Goal: Task Accomplishment & Management: Complete application form

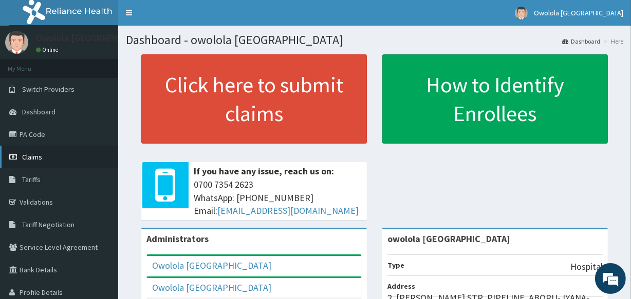
click at [48, 156] on link "Claims" at bounding box center [59, 157] width 118 height 23
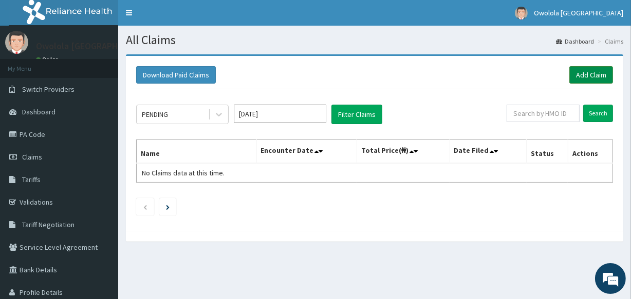
click at [583, 72] on link "Add Claim" at bounding box center [591, 74] width 44 height 17
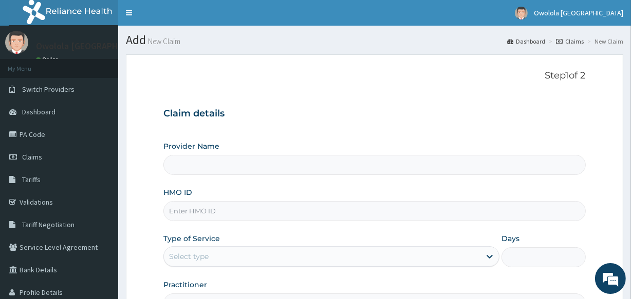
type input "owolola [GEOGRAPHIC_DATA]"
click at [219, 211] on input "HMO ID" at bounding box center [374, 211] width 422 height 20
type input "IHR/10065/A"
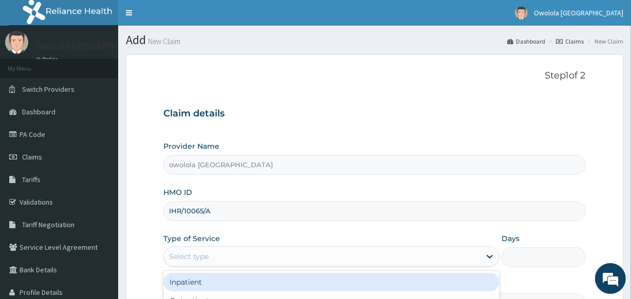
click at [319, 261] on div "Select type" at bounding box center [322, 257] width 316 height 16
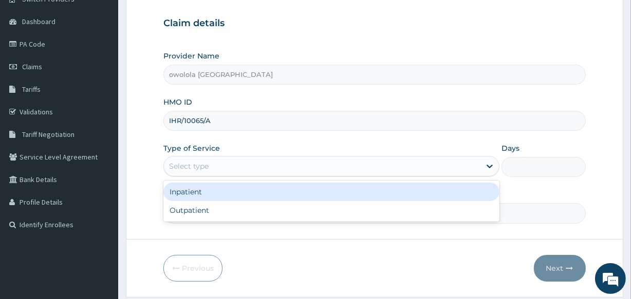
scroll to position [93, 0]
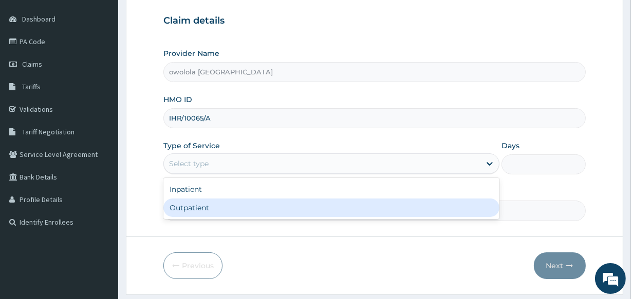
click at [302, 216] on div "Outpatient" at bounding box center [331, 208] width 336 height 18
type input "1"
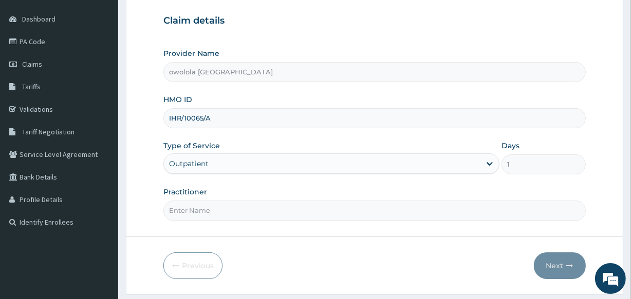
click at [304, 212] on input "Practitioner" at bounding box center [374, 211] width 422 height 20
type input "DR HENRY"
click at [544, 264] on button "Next" at bounding box center [560, 266] width 52 height 27
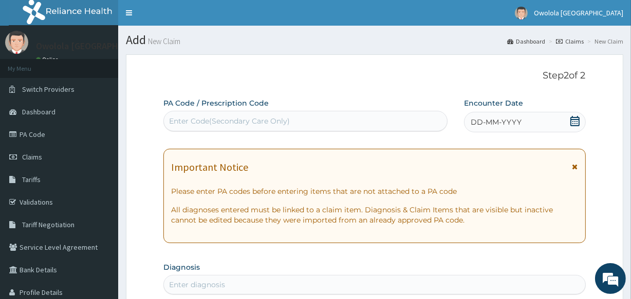
scroll to position [0, 0]
click at [308, 122] on div "Enter Code(Secondary Care Only)" at bounding box center [305, 121] width 283 height 16
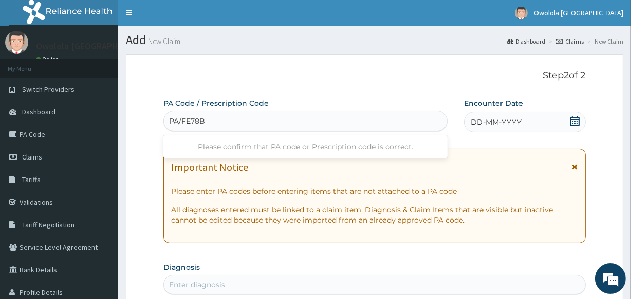
type input "PA/FE78B4"
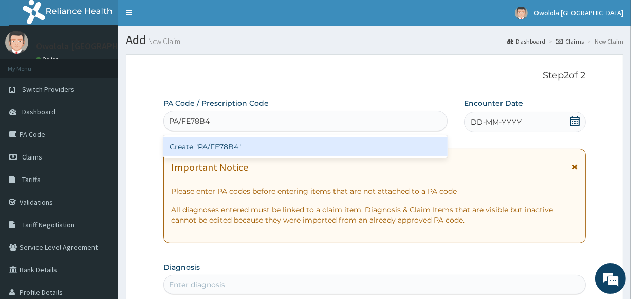
click at [367, 146] on div "Create "PA/FE78B4"" at bounding box center [305, 147] width 284 height 18
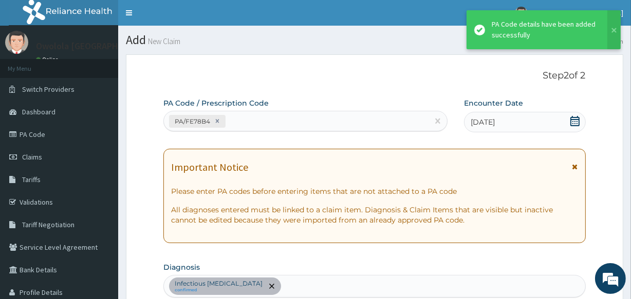
scroll to position [313, 0]
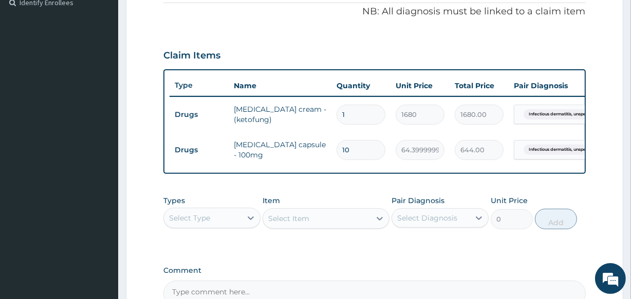
click at [230, 216] on div "Select Type" at bounding box center [211, 218] width 97 height 21
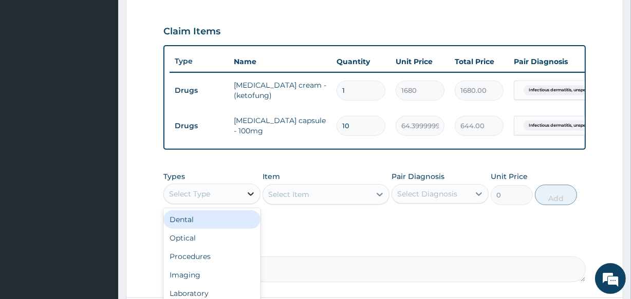
scroll to position [360, 0]
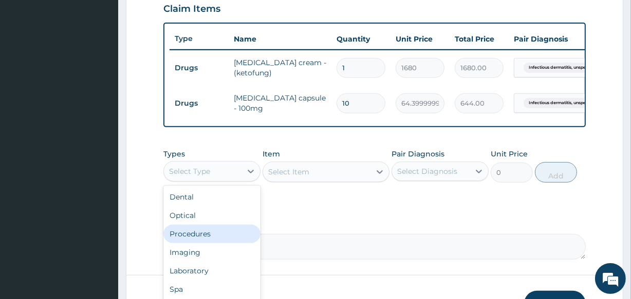
click at [199, 236] on div "Procedures" at bounding box center [211, 234] width 97 height 18
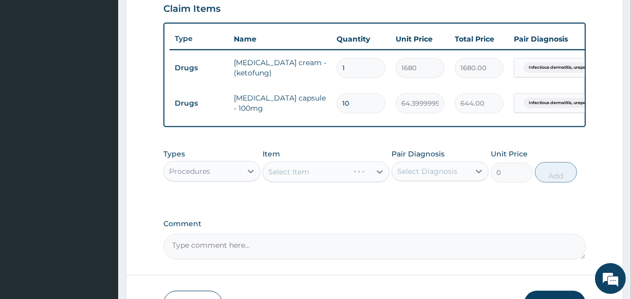
click at [332, 178] on div "Select Item" at bounding box center [326, 172] width 126 height 21
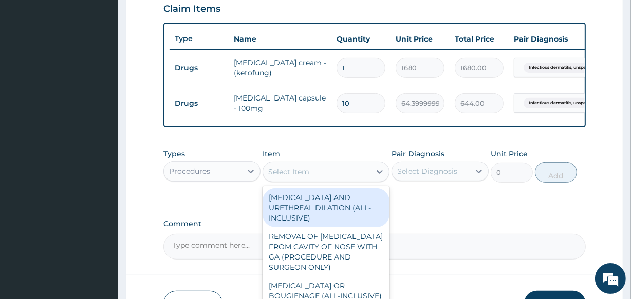
click at [336, 179] on div "Select Item" at bounding box center [316, 172] width 107 height 16
type input "G"
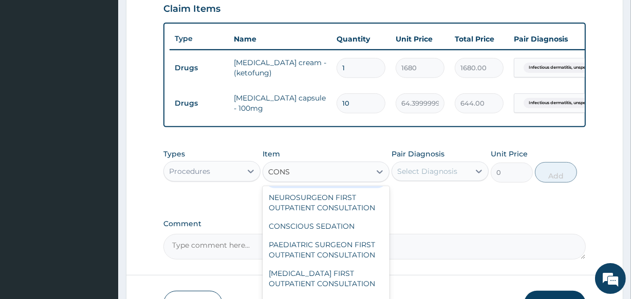
scroll to position [327, 0]
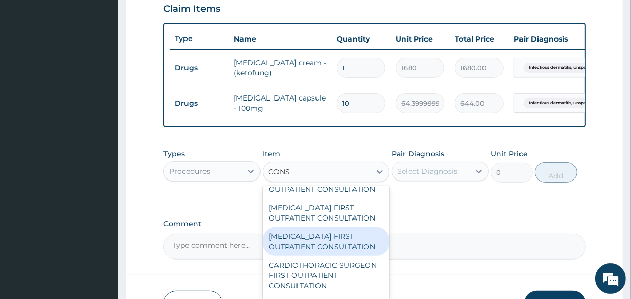
type input "CONS"
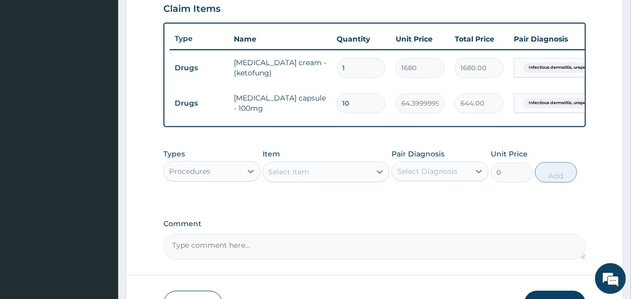
click at [300, 175] on div "Select Item" at bounding box center [288, 172] width 41 height 10
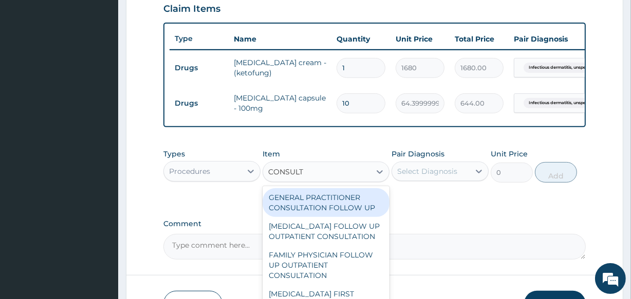
type input "CONSULTA"
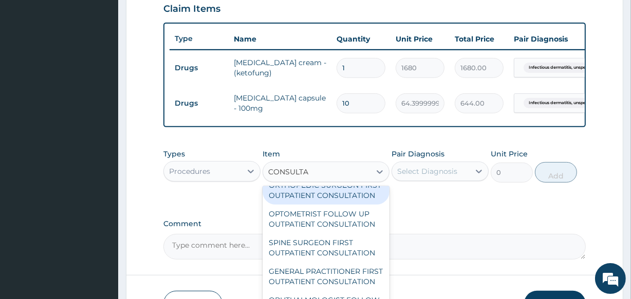
scroll to position [607, 0]
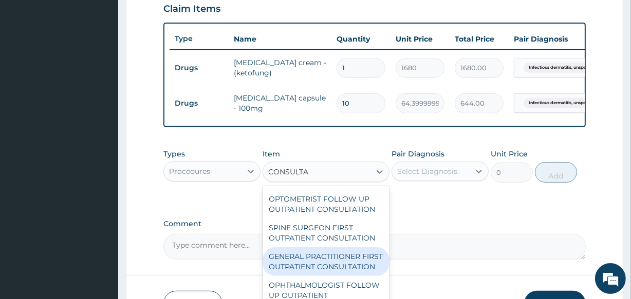
click at [352, 276] on div "GENERAL PRACTITIONER FIRST OUTPATIENT CONSULTATION" at bounding box center [326, 262] width 126 height 29
type input "3750"
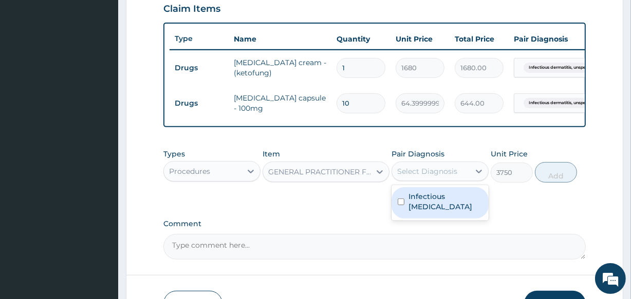
click at [446, 173] on div "Select Diagnosis" at bounding box center [427, 171] width 60 height 10
click at [433, 211] on label "Infectious dermatitis, unspecified" at bounding box center [445, 202] width 74 height 21
checkbox input "true"
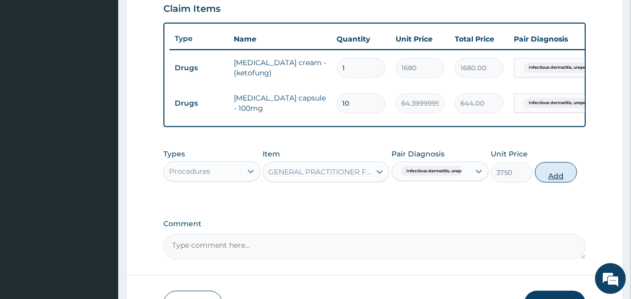
click at [550, 181] on button "Add" at bounding box center [556, 172] width 42 height 21
type input "0"
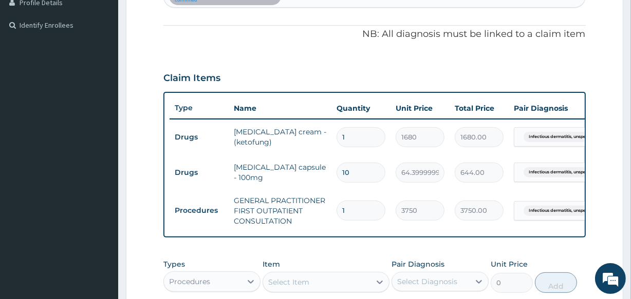
scroll to position [219, 0]
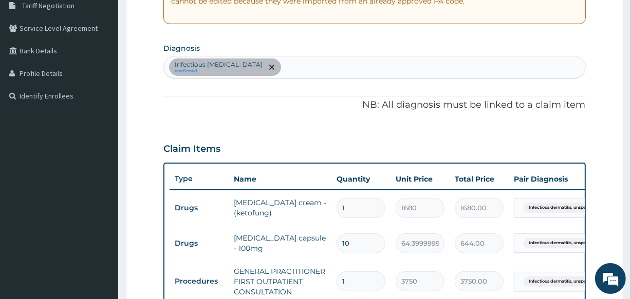
click at [344, 68] on div "Infectious dermatitis, unspecified confirmed" at bounding box center [374, 68] width 421 height 22
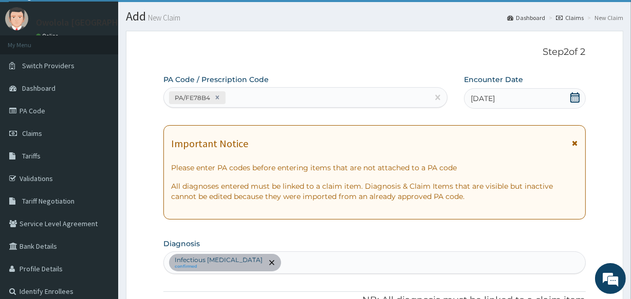
scroll to position [0, 0]
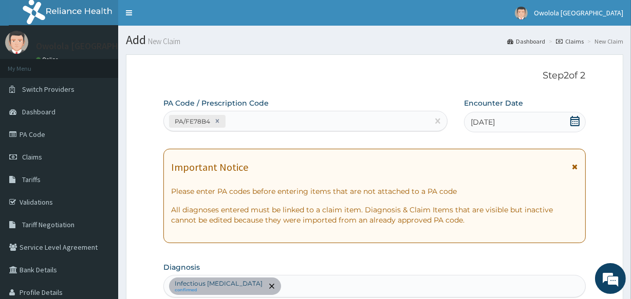
click at [320, 126] on div "PA/FE78B4" at bounding box center [296, 121] width 264 height 17
paste input "PA/2FC0FB"
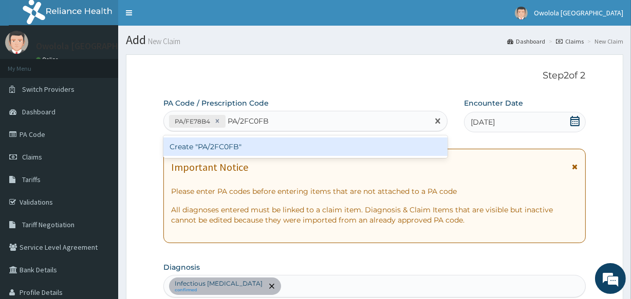
type input "PA/2FC0FB"
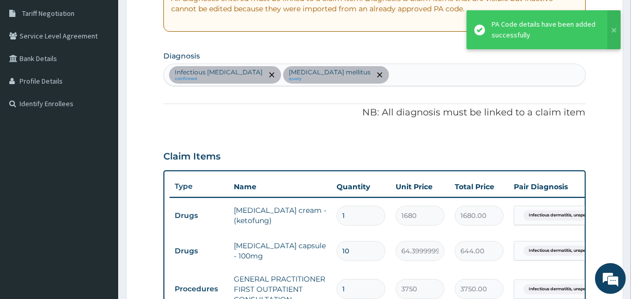
scroll to position [203, 0]
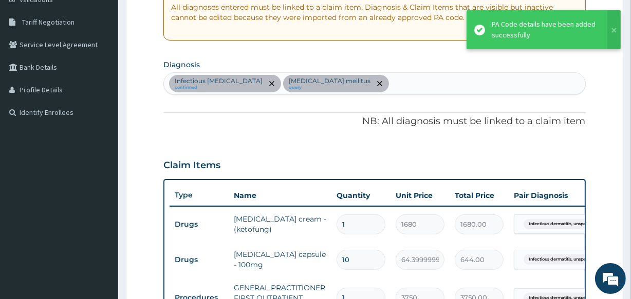
click at [433, 87] on div "Infectious dermatitis, unspecified confirmed Type 2 diabetes mellitus query" at bounding box center [374, 84] width 421 height 22
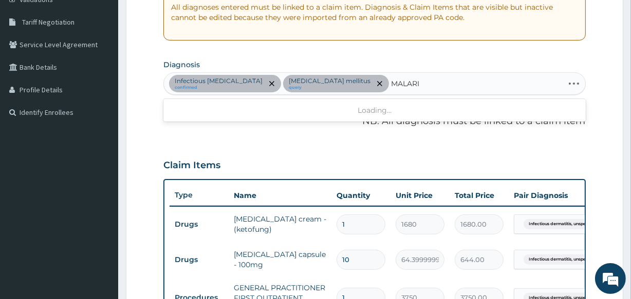
type input "MALARIA"
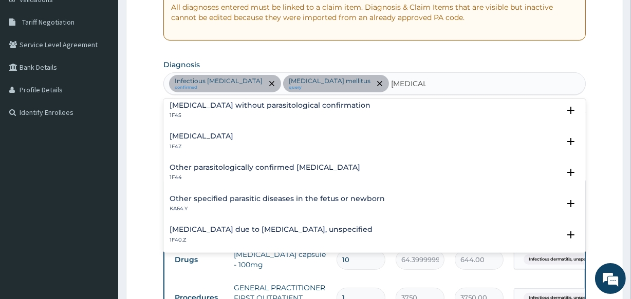
scroll to position [46, 0]
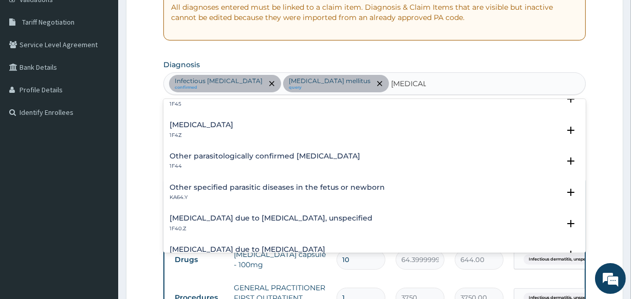
click at [249, 128] on div "Malaria, unspecified 1F4Z" at bounding box center [374, 130] width 409 height 18
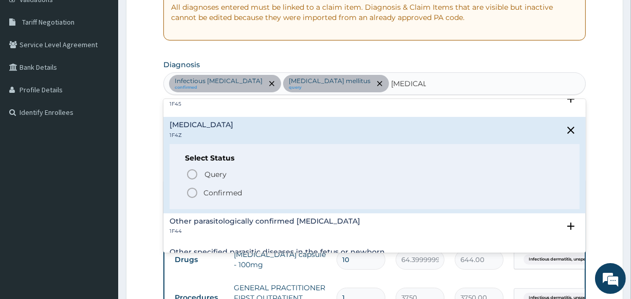
click at [216, 188] on p "Confirmed" at bounding box center [222, 193] width 39 height 10
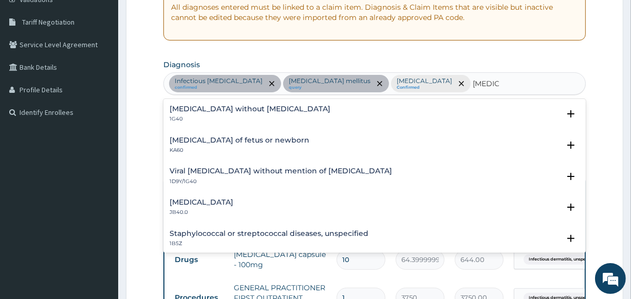
type input "SEPSIS"
click at [490, 61] on section "Diagnosis option Malaria, unspecified, selected. option Sepsis without septic s…" at bounding box center [374, 76] width 422 height 38
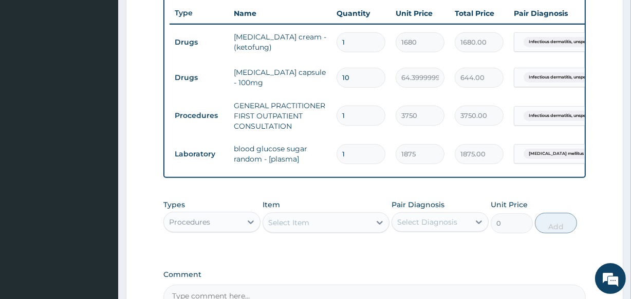
scroll to position [437, 0]
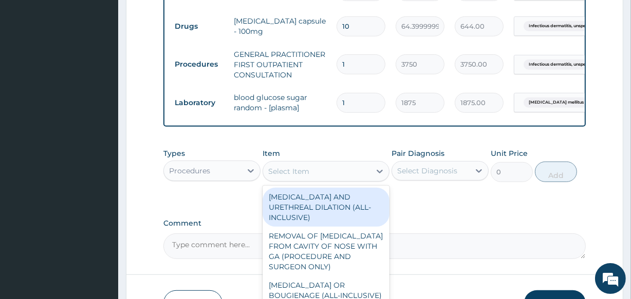
click at [311, 176] on div "Select Item" at bounding box center [316, 171] width 107 height 16
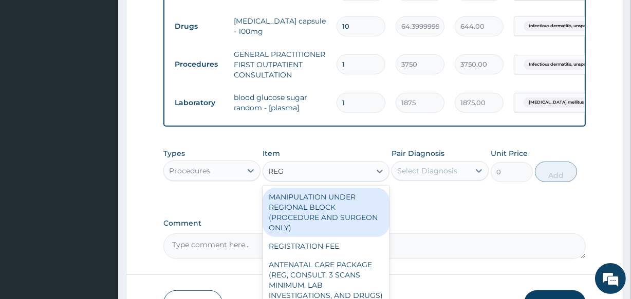
type input "REGI"
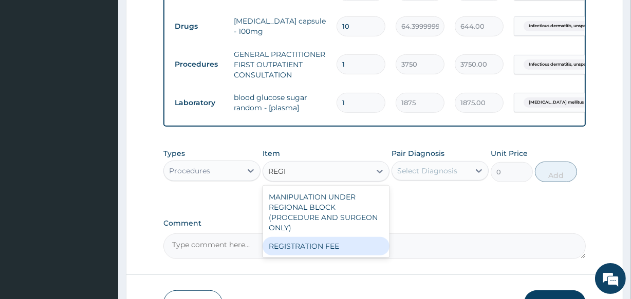
click at [311, 254] on div "REGISTRATION FEE" at bounding box center [326, 246] width 126 height 18
type input "2500"
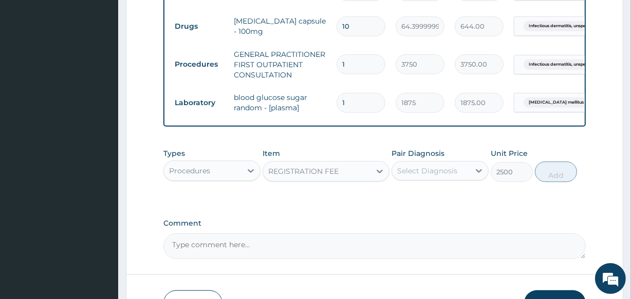
click at [421, 176] on div "Select Diagnosis" at bounding box center [427, 171] width 60 height 10
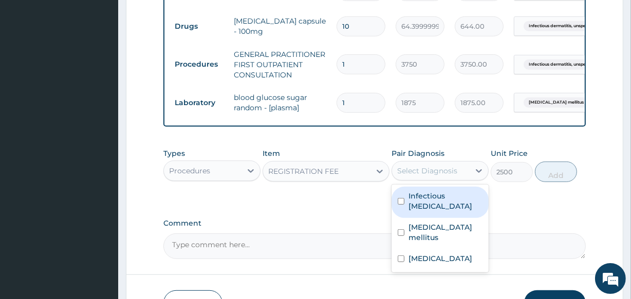
click at [403, 218] on div "Infectious dermatitis, unspecified" at bounding box center [439, 202] width 97 height 31
checkbox input "true"
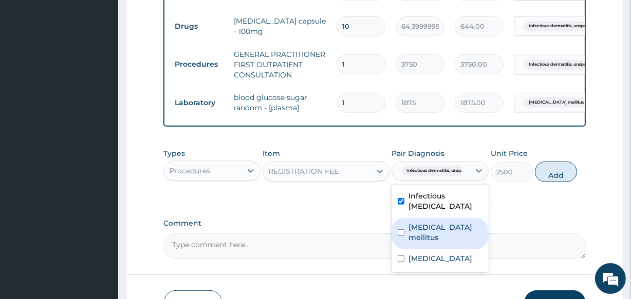
click at [426, 243] on label "Type 2 diabetes mellitus" at bounding box center [445, 232] width 74 height 21
checkbox input "true"
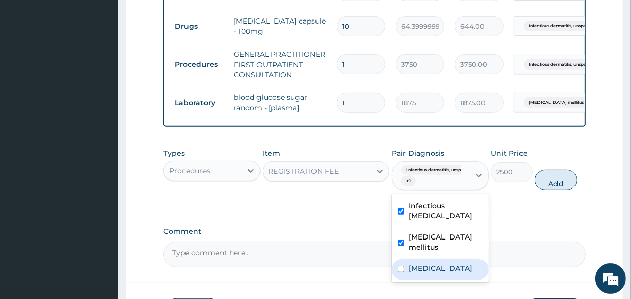
click at [429, 278] on div "Malaria, unspecified" at bounding box center [439, 269] width 97 height 21
checkbox input "true"
click at [551, 186] on button "Add" at bounding box center [556, 180] width 42 height 21
type input "0"
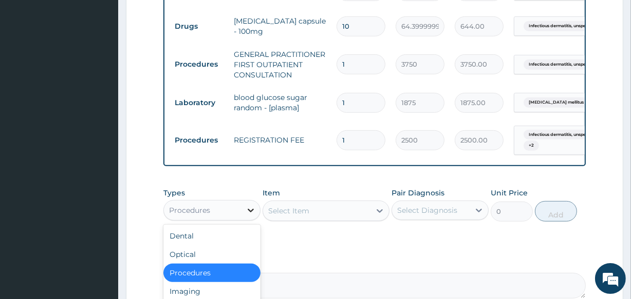
click at [242, 218] on div at bounding box center [250, 210] width 18 height 18
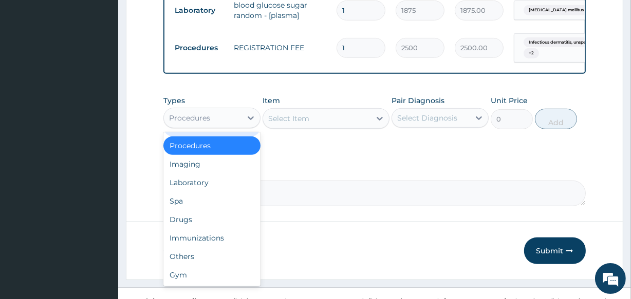
scroll to position [530, 0]
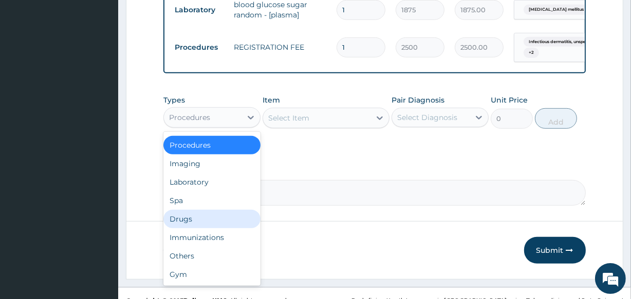
click at [221, 227] on div "Drugs" at bounding box center [211, 219] width 97 height 18
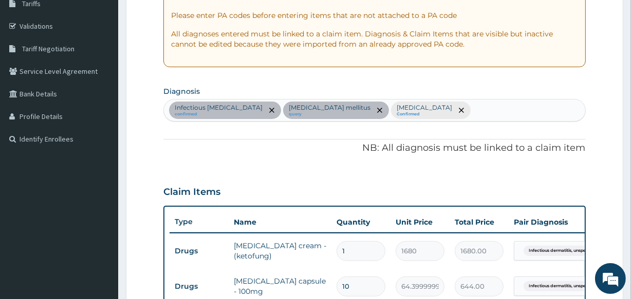
scroll to position [156, 0]
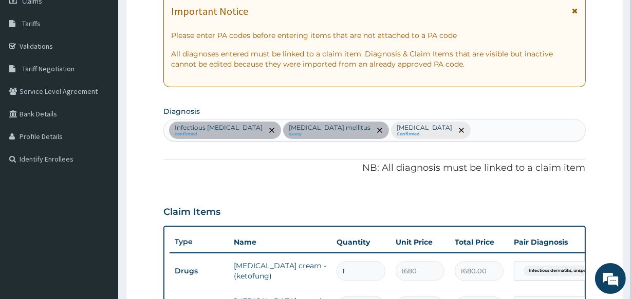
click at [503, 135] on div "Infectious dermatitis, unspecified confirmed Type 2 diabetes mellitus query Mal…" at bounding box center [374, 131] width 421 height 22
type input "TENOSYNOVITIS"
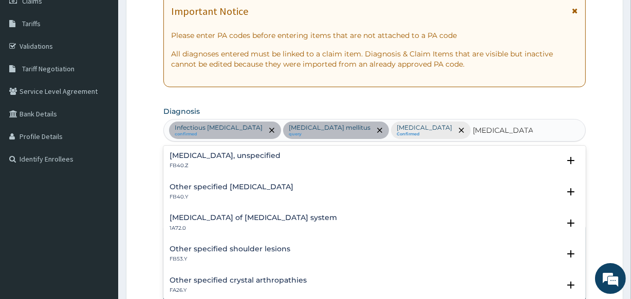
click at [274, 161] on div "Tenosynovitis, unspecified FB40.Z" at bounding box center [374, 161] width 409 height 18
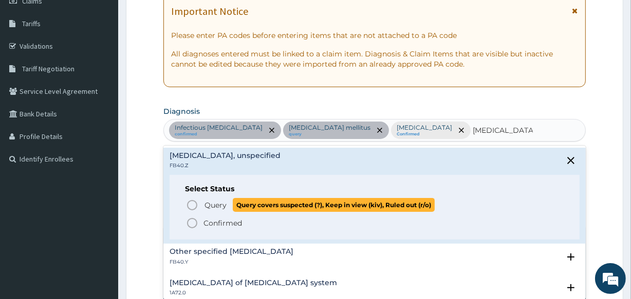
click at [191, 200] on icon "status option query" at bounding box center [192, 205] width 12 height 12
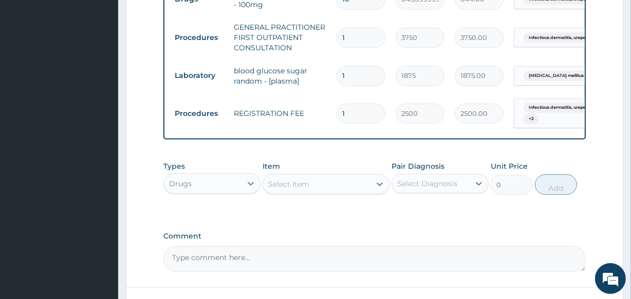
scroll to position [483, 0]
click at [305, 188] on div "Select Item" at bounding box center [288, 184] width 41 height 10
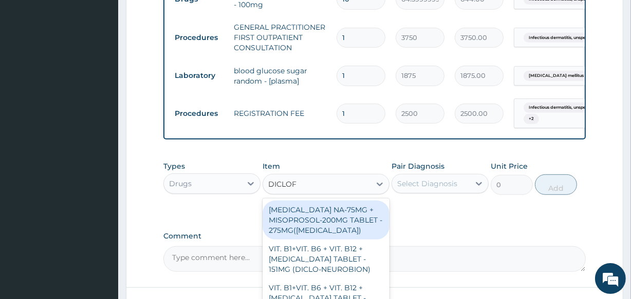
type input "DICLOFE"
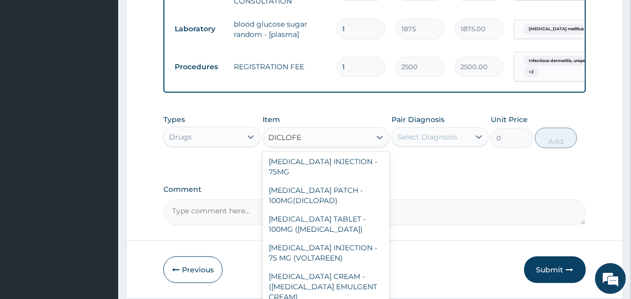
scroll to position [286, 0]
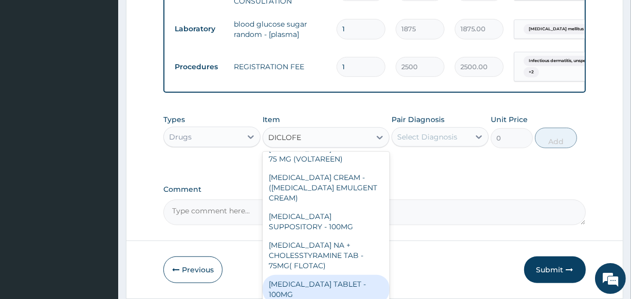
click at [334, 288] on div "DICLOFENAC TABLET - 100MG" at bounding box center [326, 289] width 126 height 29
type input "112"
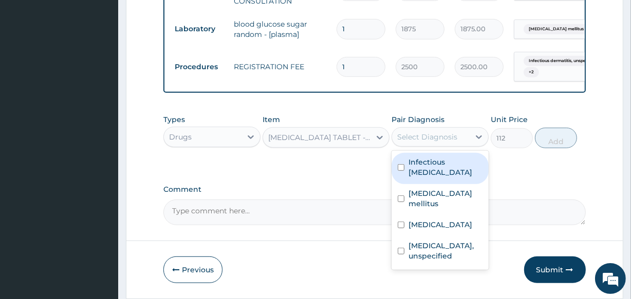
click at [411, 142] on div "Select Diagnosis" at bounding box center [427, 137] width 60 height 10
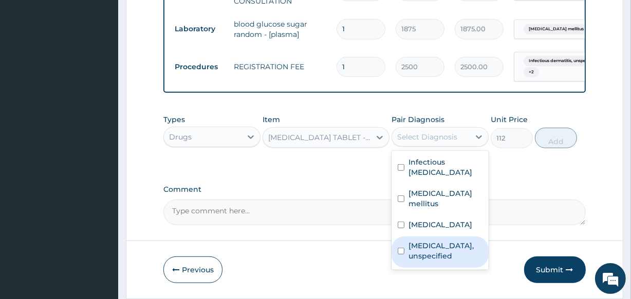
click at [426, 256] on div "Tenosynovitis, unspecified" at bounding box center [439, 252] width 97 height 31
checkbox input "true"
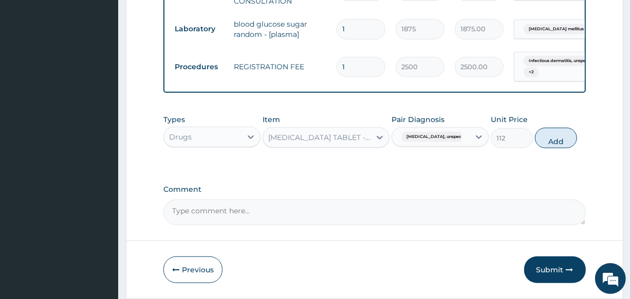
click at [559, 142] on button "Add" at bounding box center [556, 138] width 42 height 21
type input "0"
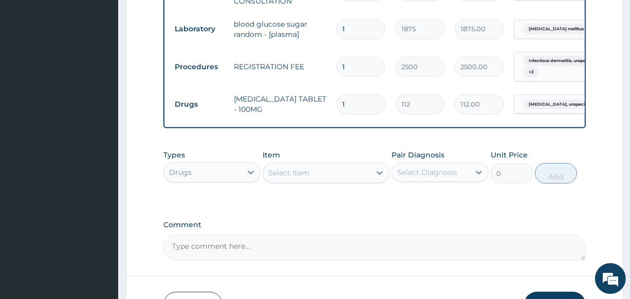
click at [329, 181] on div "Select Item" at bounding box center [316, 173] width 107 height 16
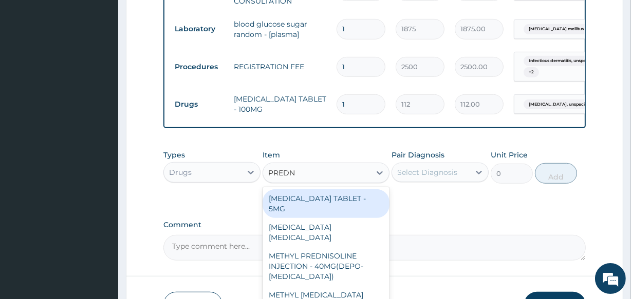
type input "PREDNI"
click at [362, 200] on div "PREDNISOLONE TABLET - 5MG" at bounding box center [326, 204] width 126 height 29
type input "42"
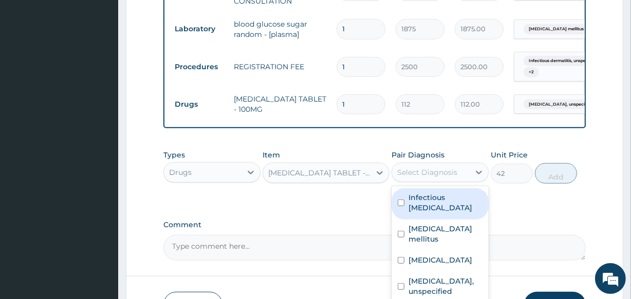
click at [450, 172] on div "Select Diagnosis" at bounding box center [431, 172] width 78 height 16
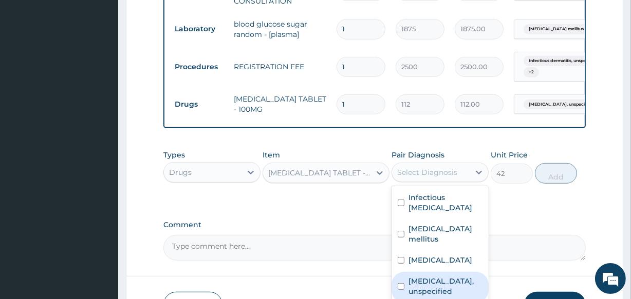
click at [453, 295] on label "Tenosynovitis, unspecified" at bounding box center [445, 286] width 74 height 21
checkbox input "true"
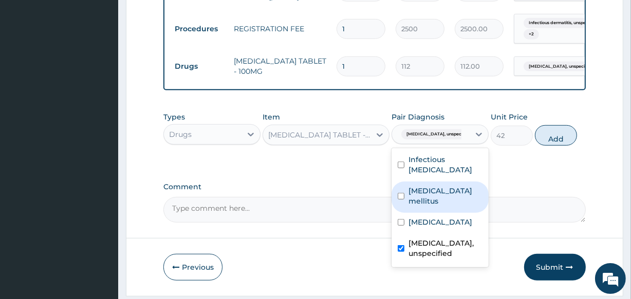
scroll to position [606, 0]
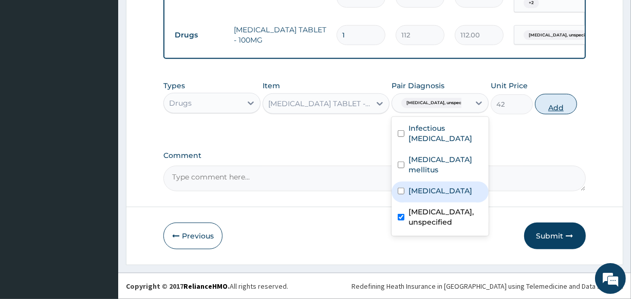
click at [560, 102] on button "Add" at bounding box center [556, 104] width 42 height 21
type input "0"
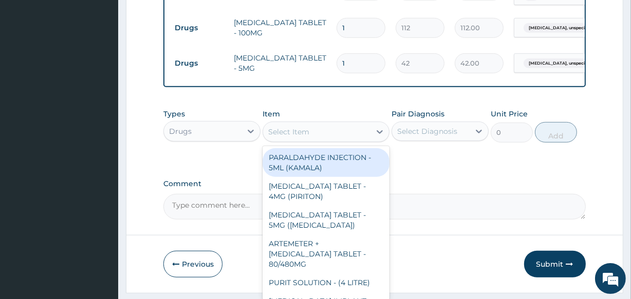
click at [293, 137] on div "Select Item" at bounding box center [288, 132] width 41 height 10
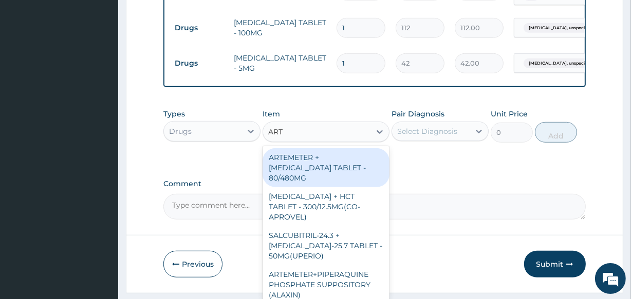
type input "ARTE"
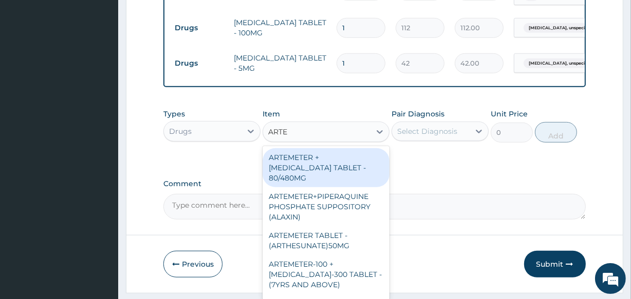
click at [317, 166] on div "ARTEMETER + LUMEFANTRINE TABLET - 80/480MG" at bounding box center [326, 167] width 126 height 39
type input "364"
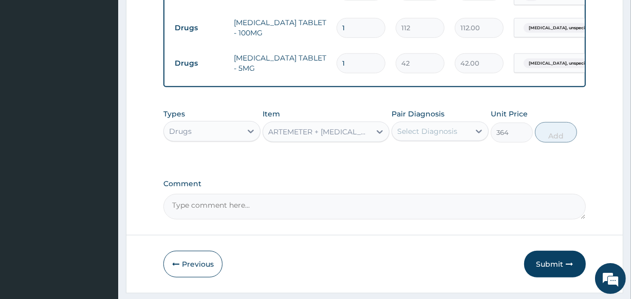
click at [414, 132] on div "Select Diagnosis" at bounding box center [431, 131] width 78 height 16
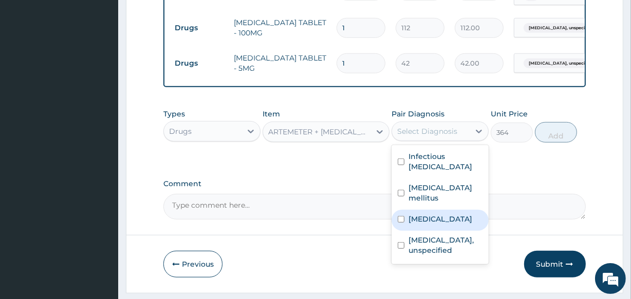
click at [425, 224] on label "Malaria, unspecified" at bounding box center [440, 219] width 64 height 10
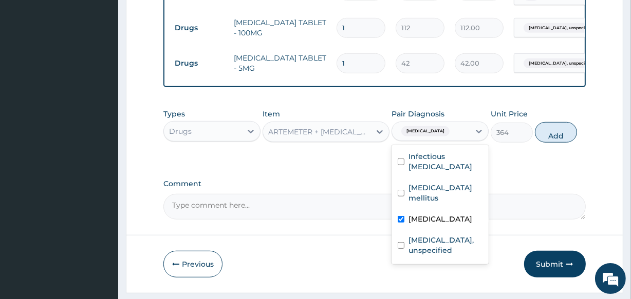
checkbox input "true"
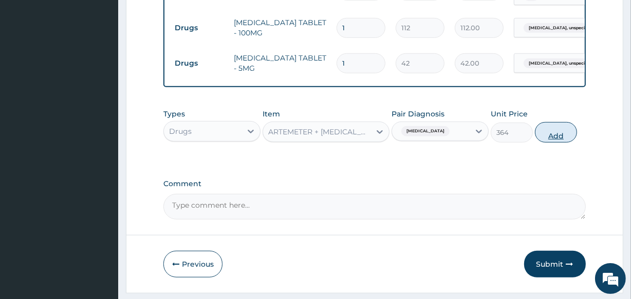
click at [555, 137] on button "Add" at bounding box center [556, 132] width 42 height 21
type input "0"
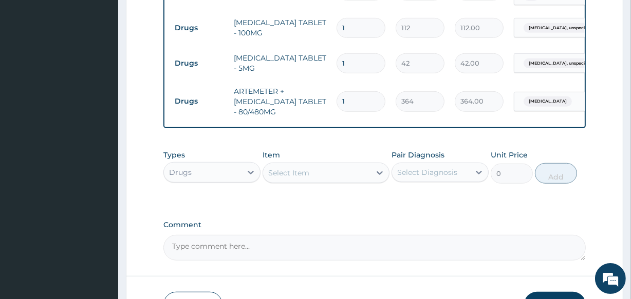
drag, startPoint x: 358, startPoint y: 102, endPoint x: 333, endPoint y: 89, distance: 27.6
click at [333, 89] on td "1" at bounding box center [360, 101] width 59 height 30
type input "6"
type input "2184.00"
type input "6"
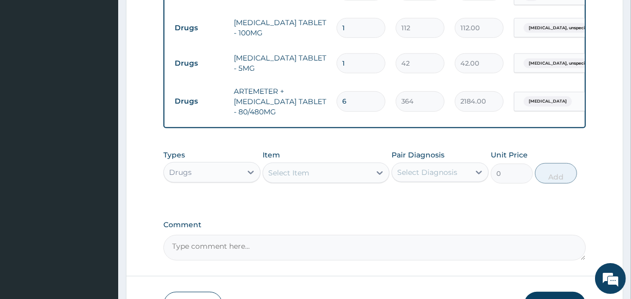
drag, startPoint x: 356, startPoint y: 55, endPoint x: 338, endPoint y: 62, distance: 19.0
click at [338, 62] on input "1" at bounding box center [360, 63] width 49 height 20
type input "5"
type input "210.00"
type input "7"
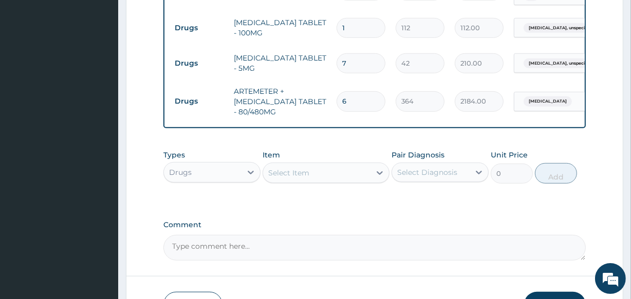
type input "294.00"
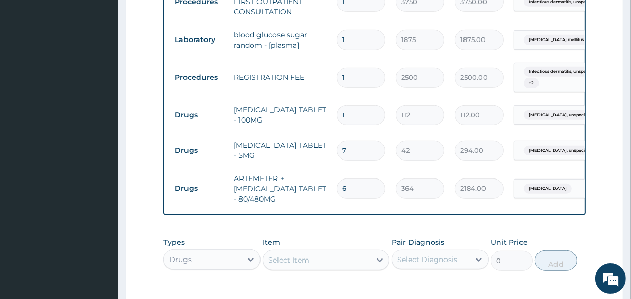
scroll to position [513, 0]
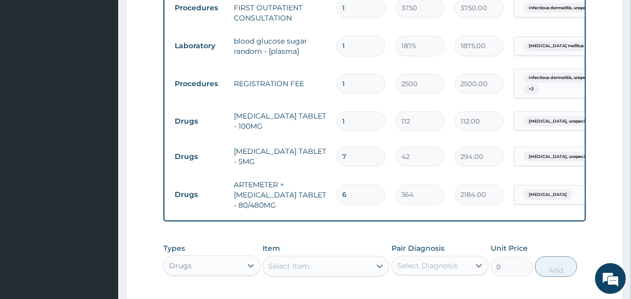
type input "7"
drag, startPoint x: 350, startPoint y: 123, endPoint x: 335, endPoint y: 118, distance: 15.8
click at [335, 118] on td "1" at bounding box center [360, 121] width 59 height 30
type input "5"
type input "560.00"
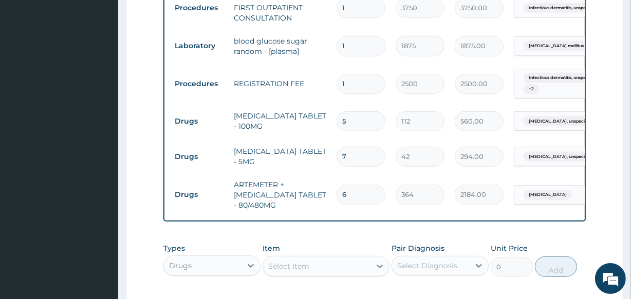
type input "5"
click at [231, 274] on div "Drugs" at bounding box center [203, 266] width 78 height 16
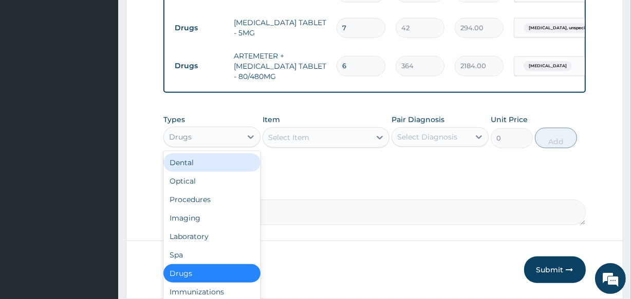
scroll to position [652, 0]
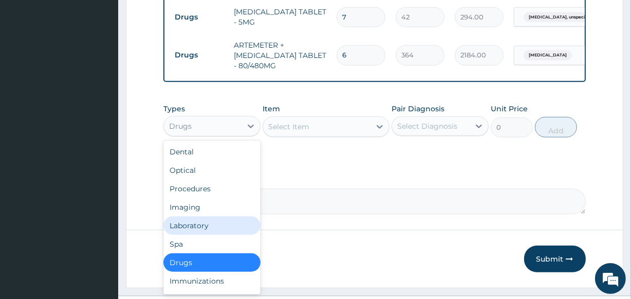
click at [234, 223] on div "Laboratory" at bounding box center [211, 226] width 97 height 18
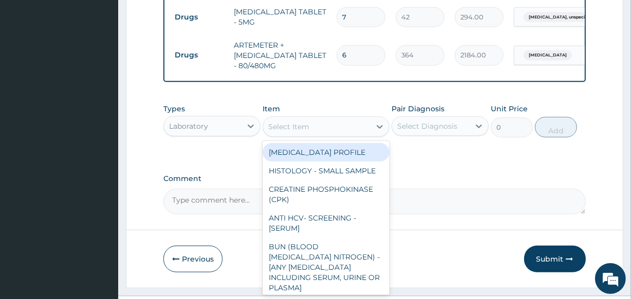
click at [363, 123] on div "Select Item" at bounding box center [326, 127] width 126 height 21
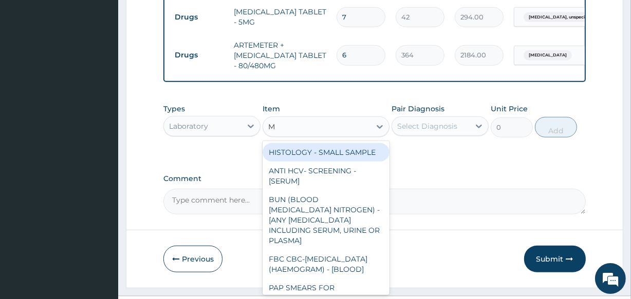
type input "MP"
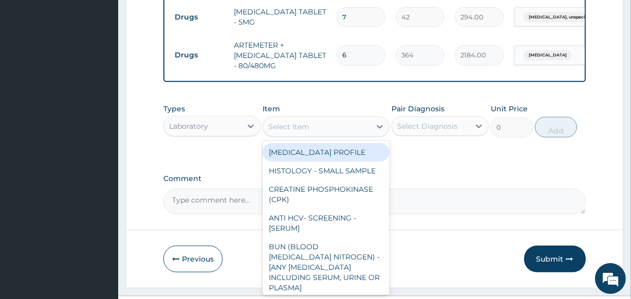
click at [322, 128] on div "Select Item" at bounding box center [316, 127] width 107 height 16
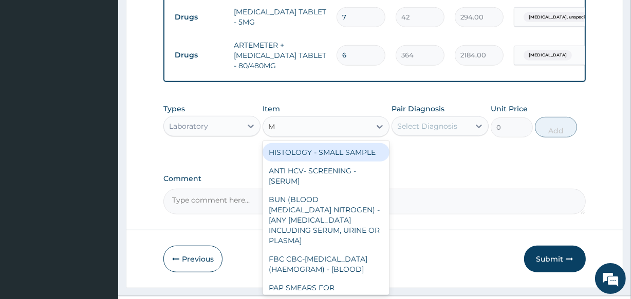
type input "MP"
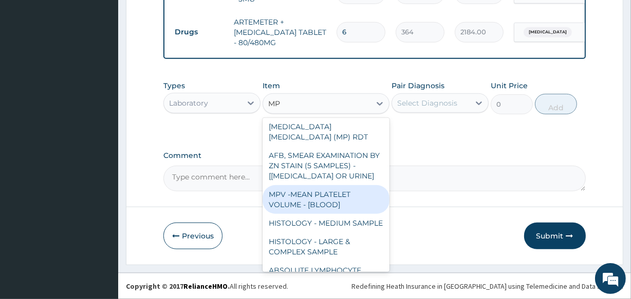
scroll to position [93, 0]
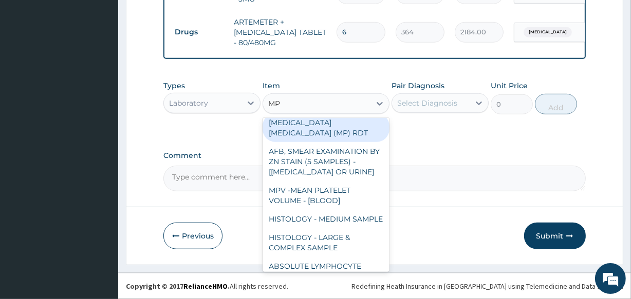
drag, startPoint x: 314, startPoint y: 152, endPoint x: 324, endPoint y: 133, distance: 21.1
click at [324, 133] on div "HISTOLOGY - SMALL SAMPLE FBC CBC-COMPLETE BLOOD COUNT (HAEMOGRAM) - [BLOOD] AFB…" at bounding box center [326, 195] width 126 height 154
click at [324, 133] on div "MALARIA PARASITE (MP) RDT" at bounding box center [326, 128] width 126 height 29
type input "2000"
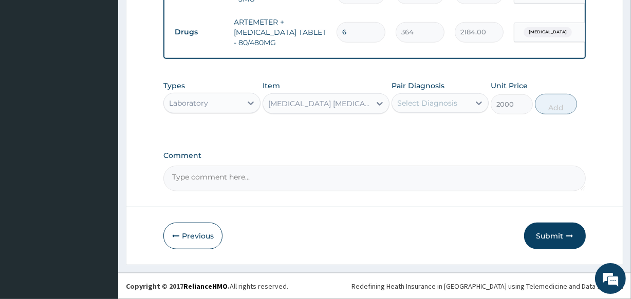
click at [430, 109] on div "Select Diagnosis" at bounding box center [431, 103] width 78 height 16
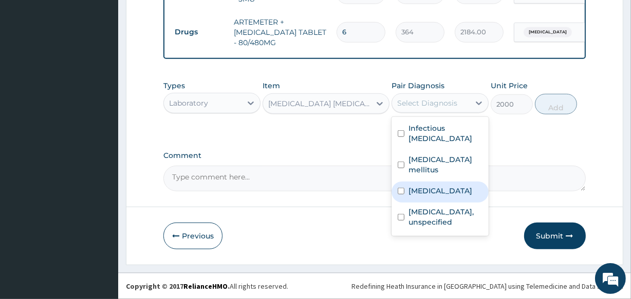
click at [444, 196] on label "Malaria, unspecified" at bounding box center [440, 191] width 64 height 10
checkbox input "true"
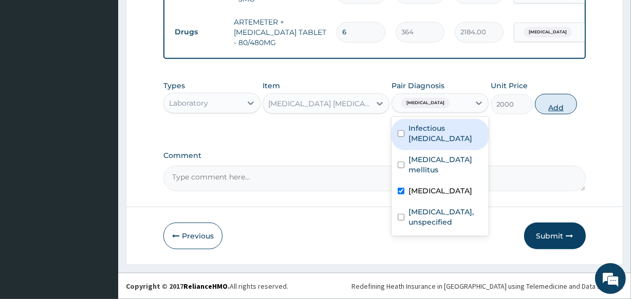
click at [561, 103] on button "Add" at bounding box center [556, 104] width 42 height 21
type input "0"
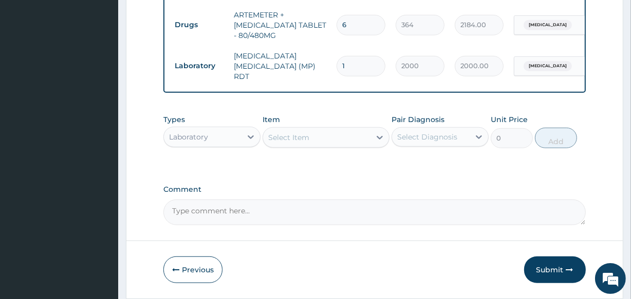
click at [312, 138] on div "Select Item" at bounding box center [316, 137] width 107 height 16
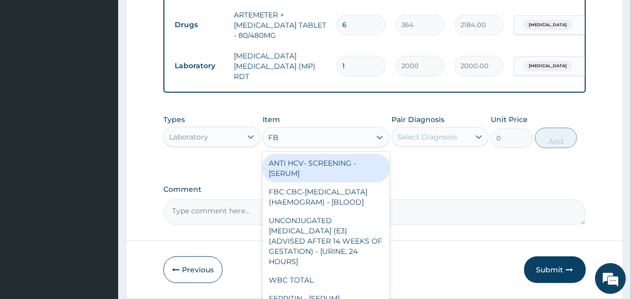
type input "FBC"
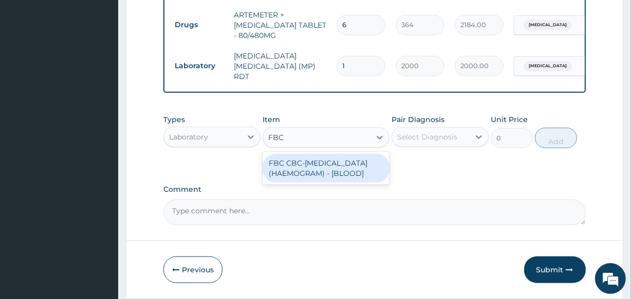
click at [362, 183] on div "FBC CBC-COMPLETE BLOOD COUNT (HAEMOGRAM) - [BLOOD]" at bounding box center [326, 168] width 126 height 29
type input "5000"
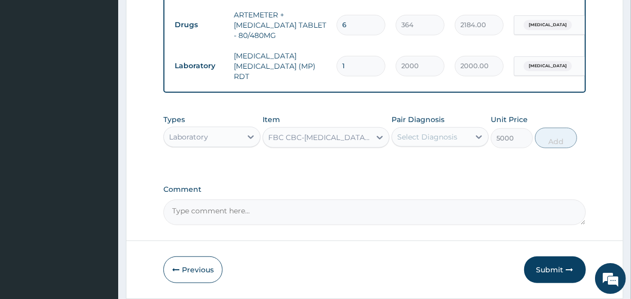
click at [435, 145] on div "Select Diagnosis" at bounding box center [431, 137] width 78 height 16
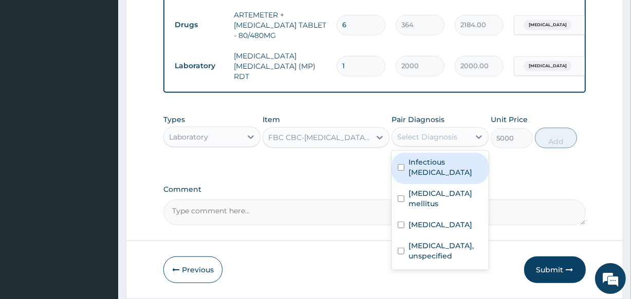
click at [439, 184] on div "Infectious dermatitis, unspecified" at bounding box center [439, 168] width 97 height 31
checkbox input "true"
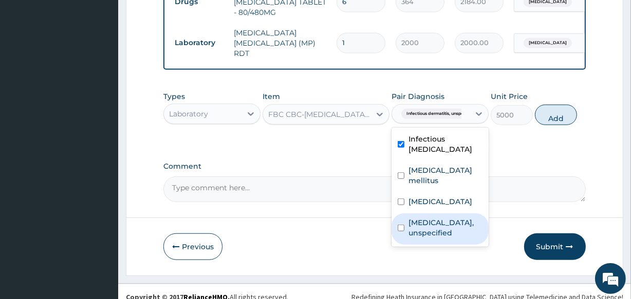
scroll to position [719, 0]
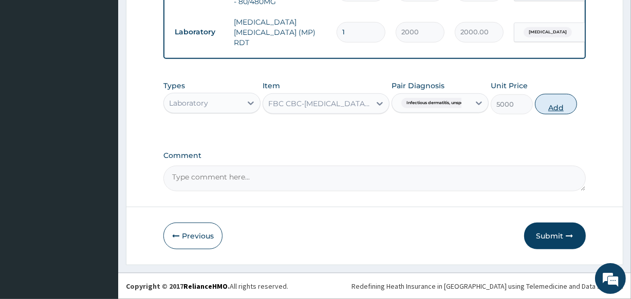
click at [553, 108] on button "Add" at bounding box center [556, 104] width 42 height 21
type input "0"
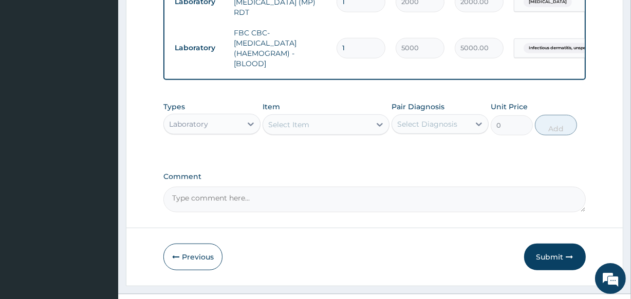
scroll to position [770, 0]
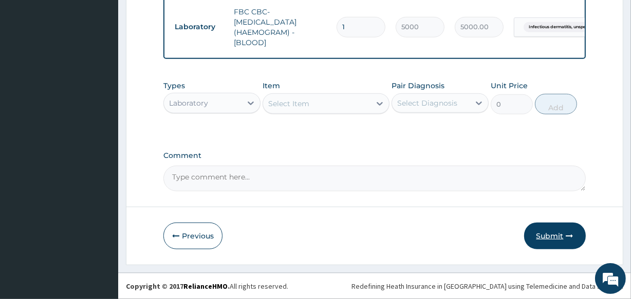
click at [563, 234] on button "Submit" at bounding box center [555, 236] width 62 height 27
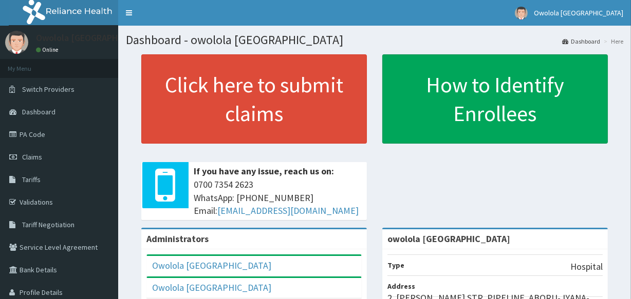
click at [52, 139] on link "PA Code" at bounding box center [59, 134] width 118 height 23
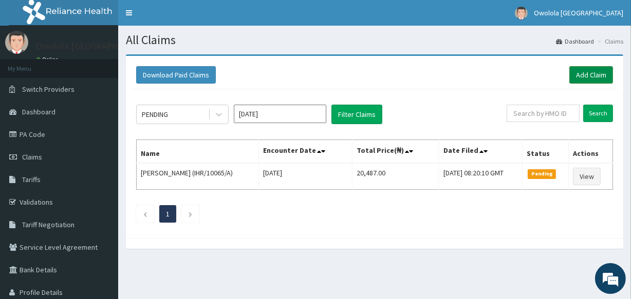
click at [586, 76] on link "Add Claim" at bounding box center [591, 74] width 44 height 17
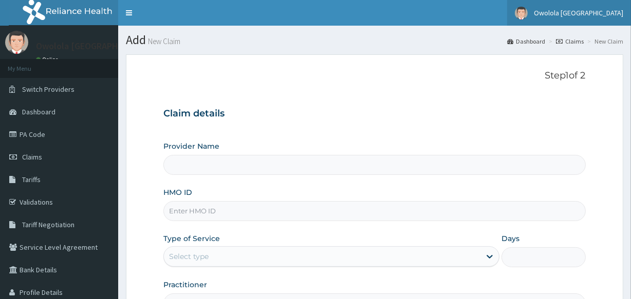
type input "owolola [GEOGRAPHIC_DATA]"
